Goal: Check status: Check status

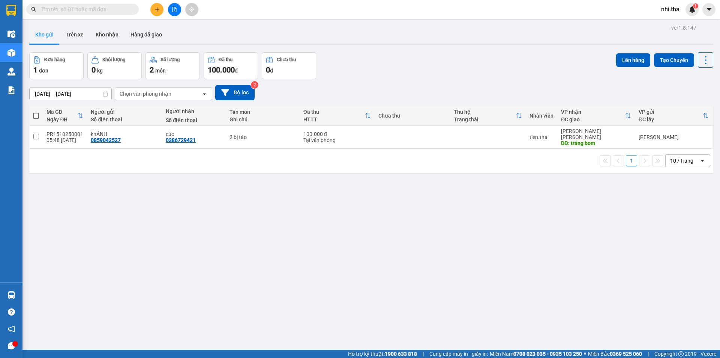
click at [90, 9] on input "text" at bounding box center [85, 9] width 89 height 8
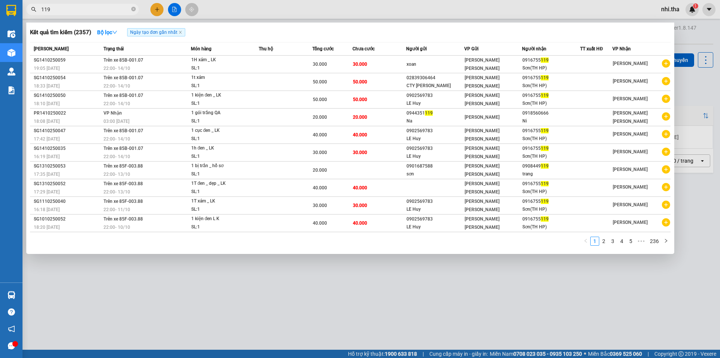
click at [80, 9] on input "119" at bounding box center [85, 9] width 89 height 8
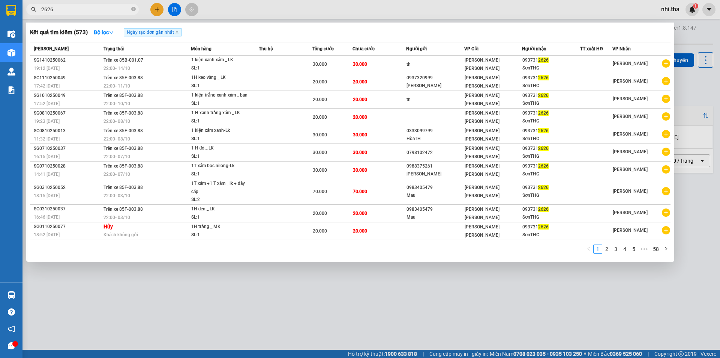
click at [80, 8] on input "2626" at bounding box center [85, 9] width 89 height 8
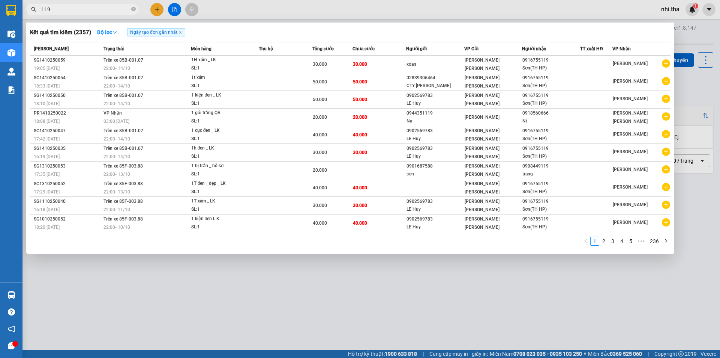
type input "119"
click at [689, 100] on div at bounding box center [360, 179] width 720 height 358
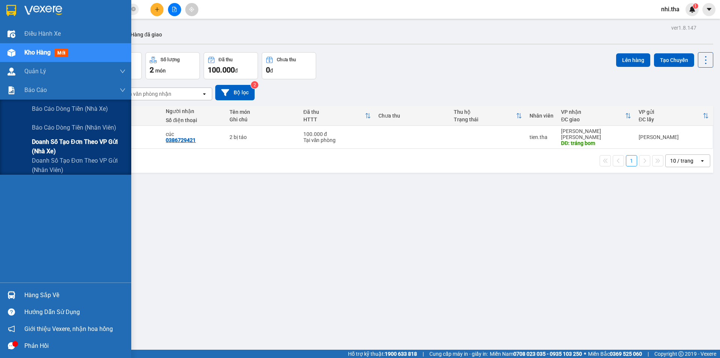
click at [66, 141] on span "Doanh số tạo đơn theo VP gửi (nhà xe)" at bounding box center [79, 146] width 94 height 19
